Goal: Navigation & Orientation: Understand site structure

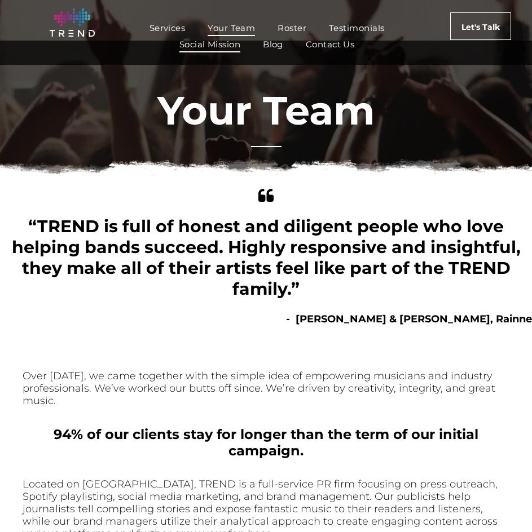
click at [210, 43] on span "Social Mission" at bounding box center [209, 44] width 61 height 16
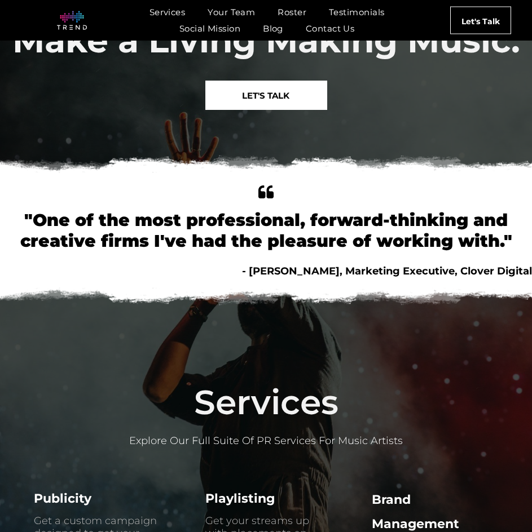
scroll to position [225, 0]
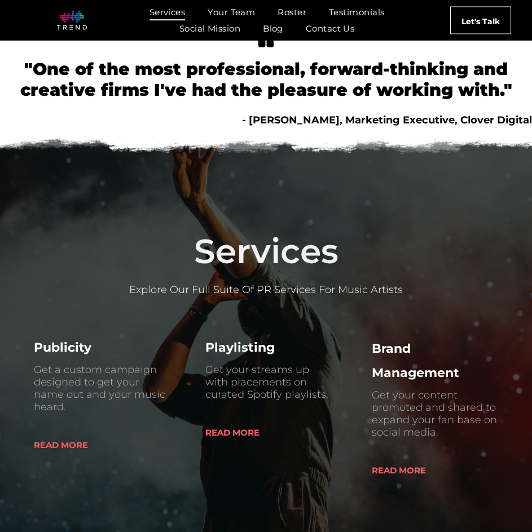
click at [170, 8] on span "Services" at bounding box center [167, 12] width 36 height 16
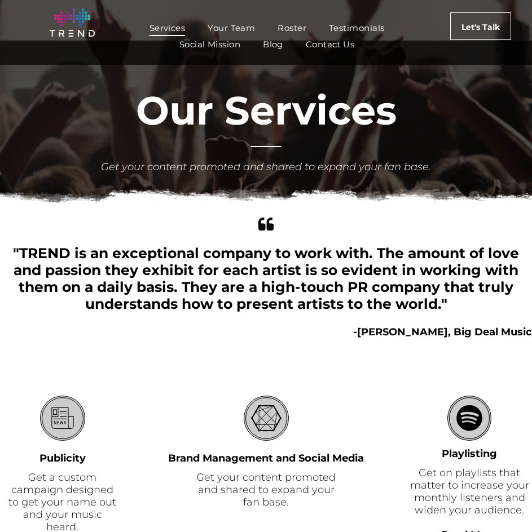
click at [288, 24] on span "Roster" at bounding box center [291, 28] width 29 height 16
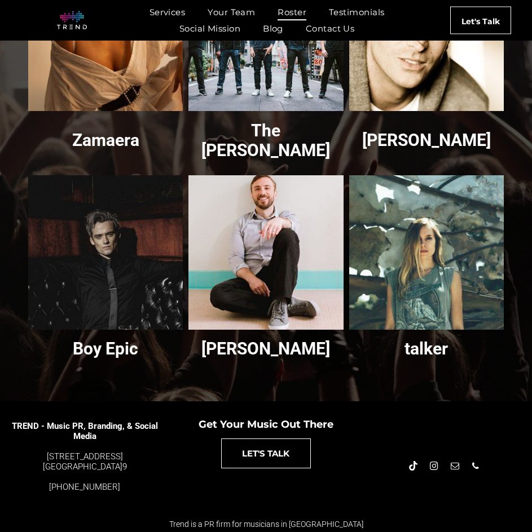
scroll to position [1317, 0]
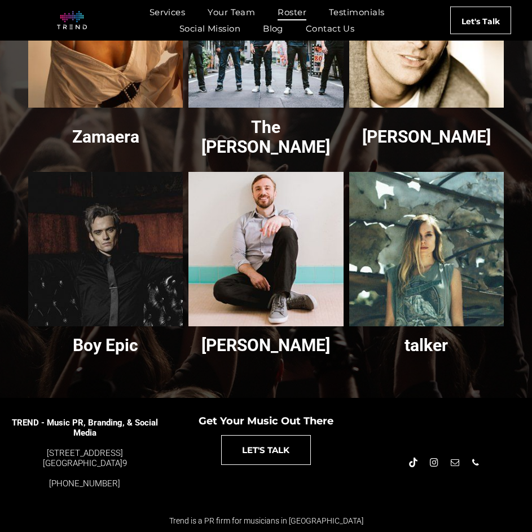
click at [100, 259] on link "Boy Epic" at bounding box center [106, 249] width 164 height 164
click at [110, 342] on h3 "Boy Epic" at bounding box center [105, 345] width 65 height 20
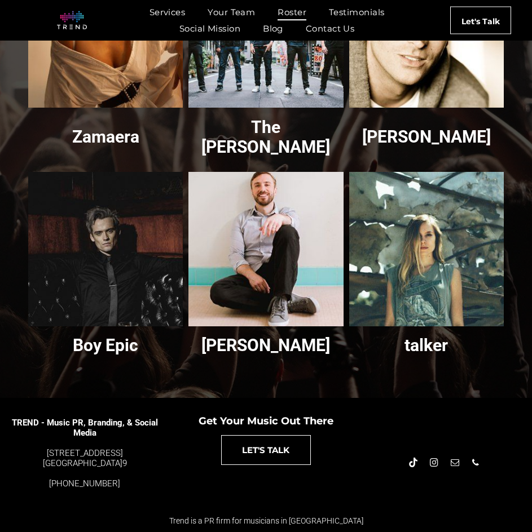
click at [204, 203] on link "Peter Hollens" at bounding box center [266, 249] width 164 height 164
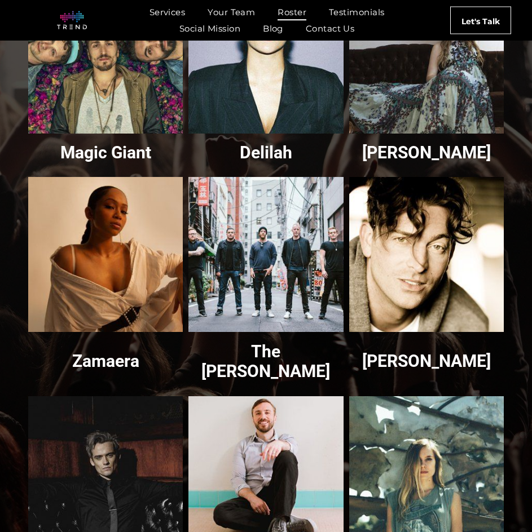
scroll to position [810, 0]
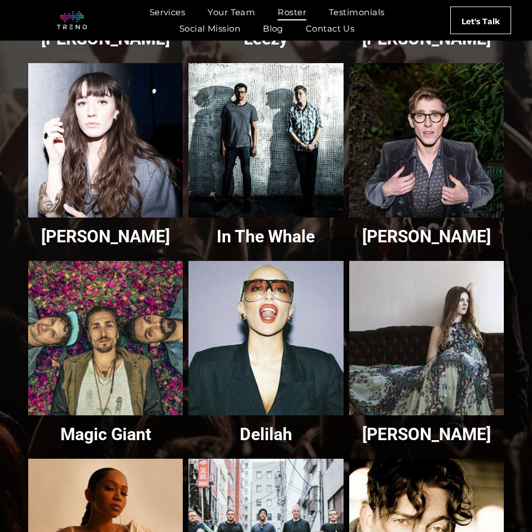
click at [81, 163] on link "Olivia Reid" at bounding box center [106, 140] width 164 height 164
click at [110, 239] on h3 "Olivia Reid" at bounding box center [105, 237] width 129 height 20
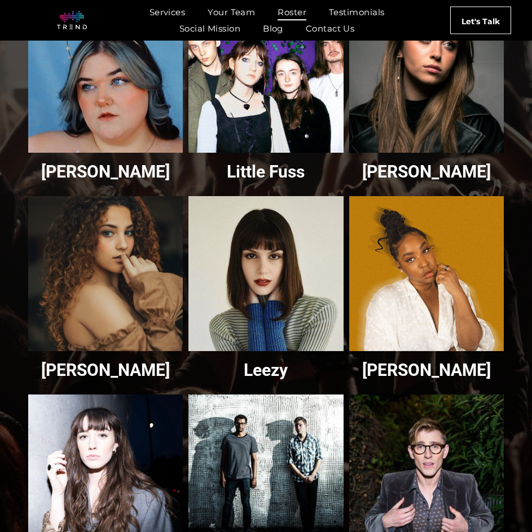
scroll to position [415, 0]
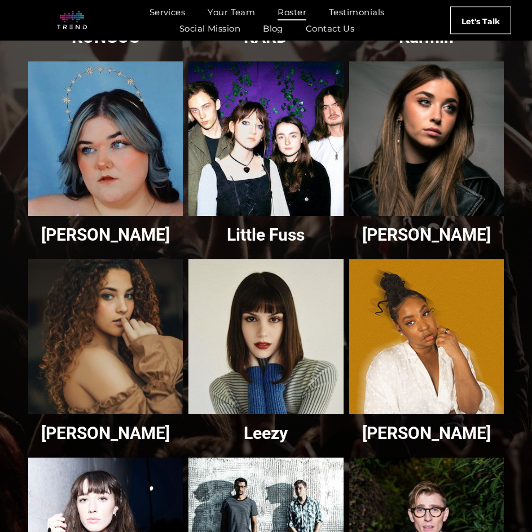
click at [116, 225] on h3 "Courtney Govan" at bounding box center [105, 235] width 129 height 20
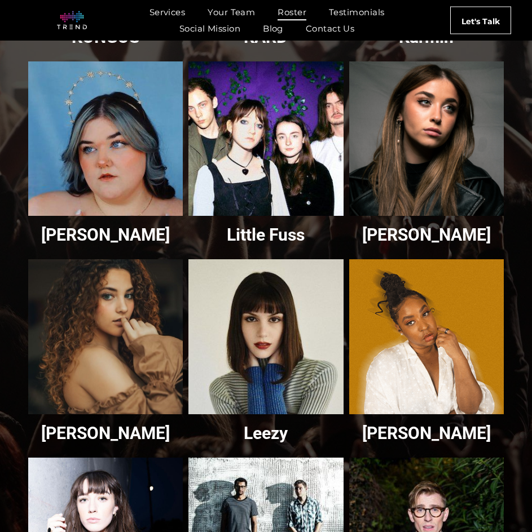
click at [272, 160] on link "Little Fuss" at bounding box center [266, 139] width 164 height 164
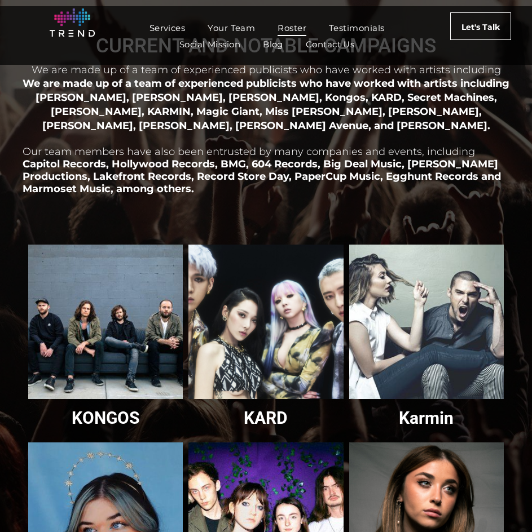
scroll to position [0, 0]
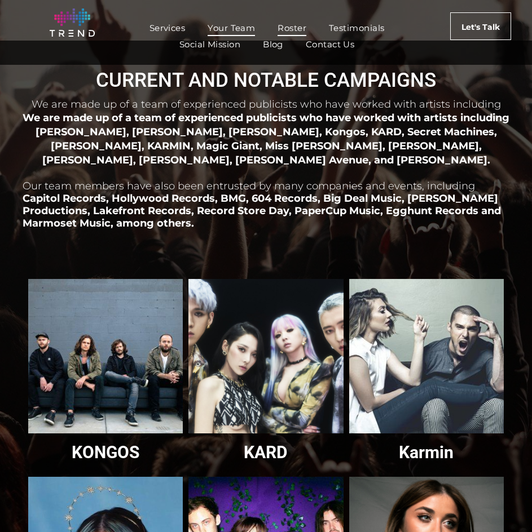
click at [233, 29] on span "Your Team" at bounding box center [230, 28] width 47 height 16
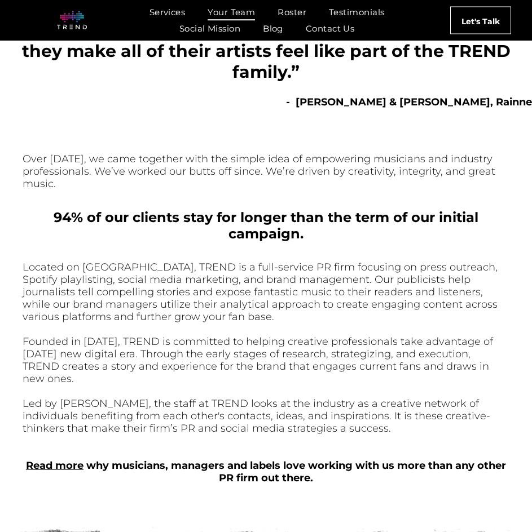
scroll to position [282, 0]
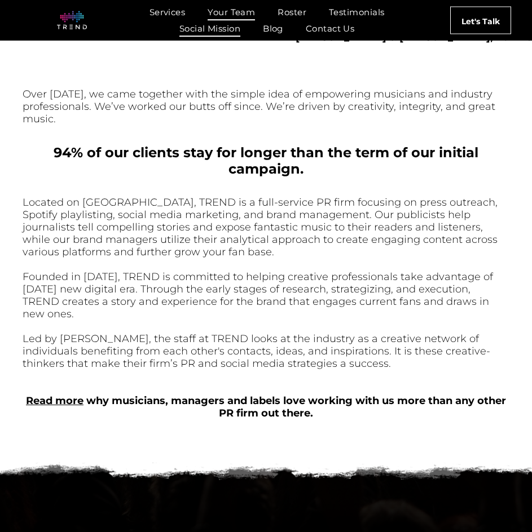
click at [238, 26] on span "Social Mission" at bounding box center [209, 28] width 61 height 16
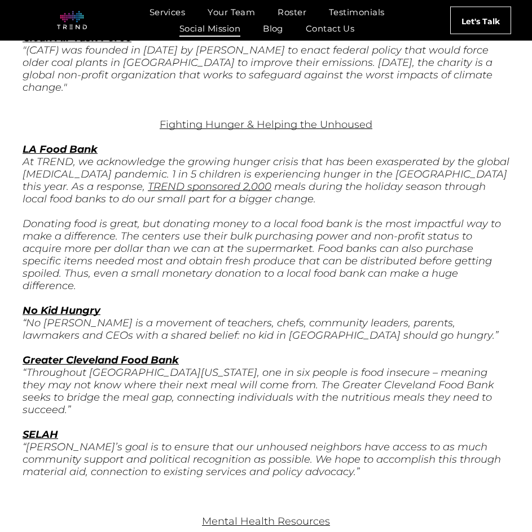
scroll to position [3912, 0]
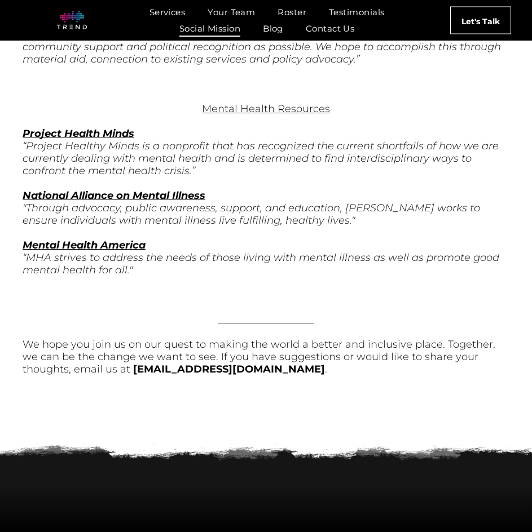
click at [69, 22] on img at bounding box center [72, 20] width 30 height 19
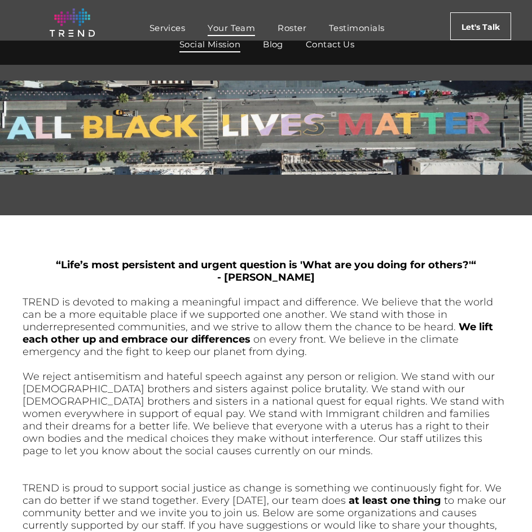
click at [230, 26] on span "Your Team" at bounding box center [230, 28] width 47 height 16
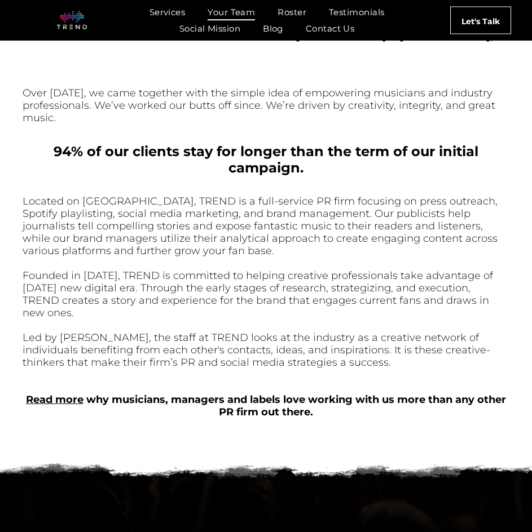
scroll to position [282, 0]
